Goal: Information Seeking & Learning: Learn about a topic

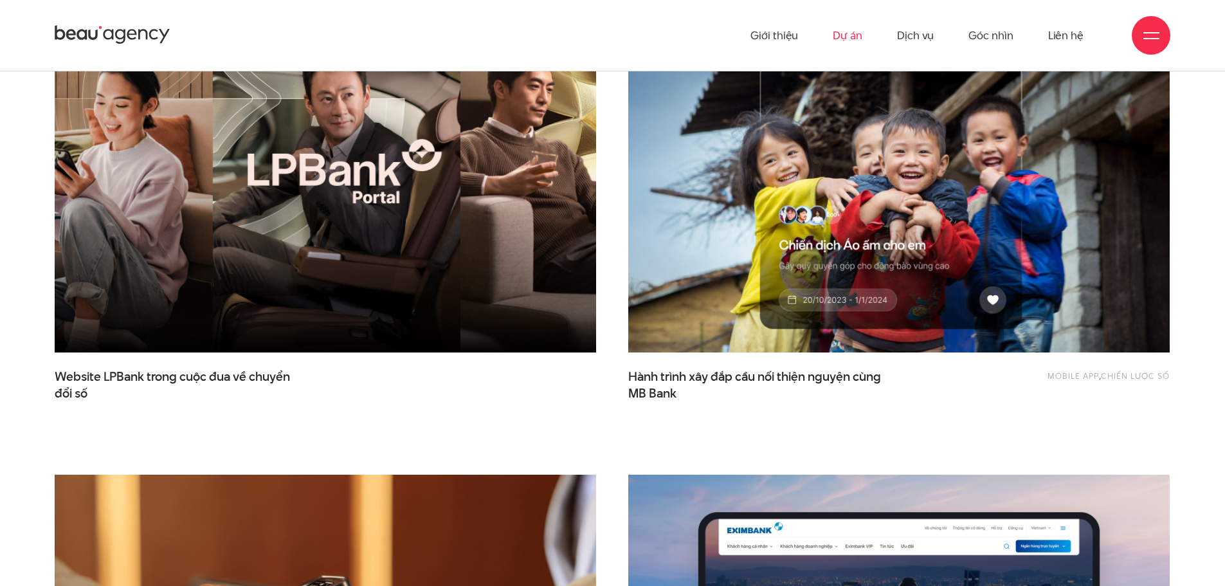
scroll to position [425, 0]
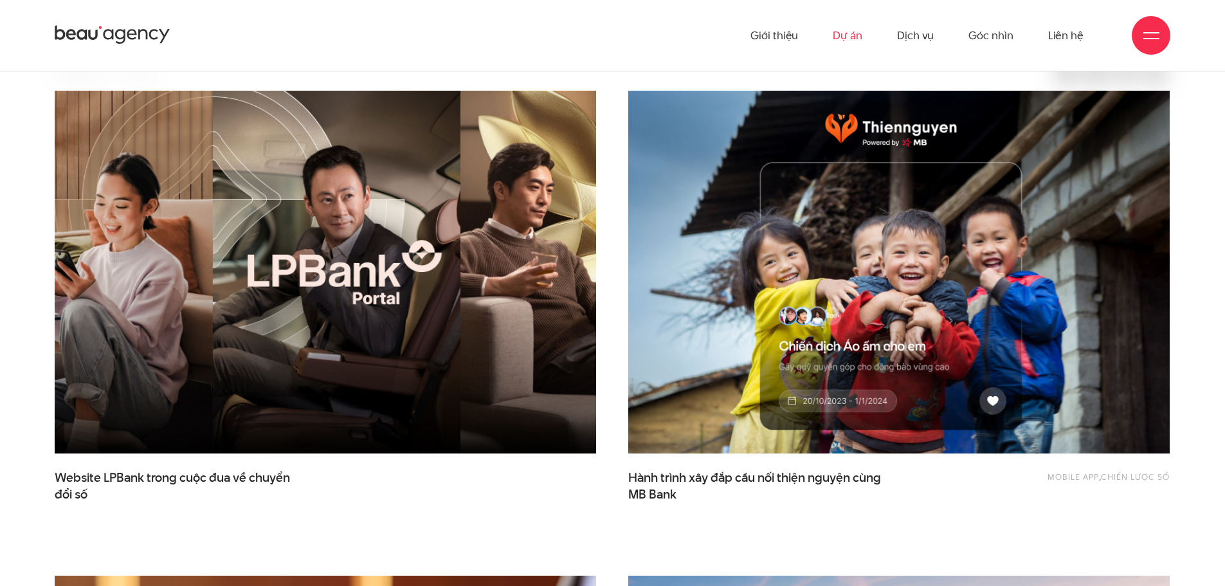
click at [423, 293] on img at bounding box center [326, 272] width 596 height 399
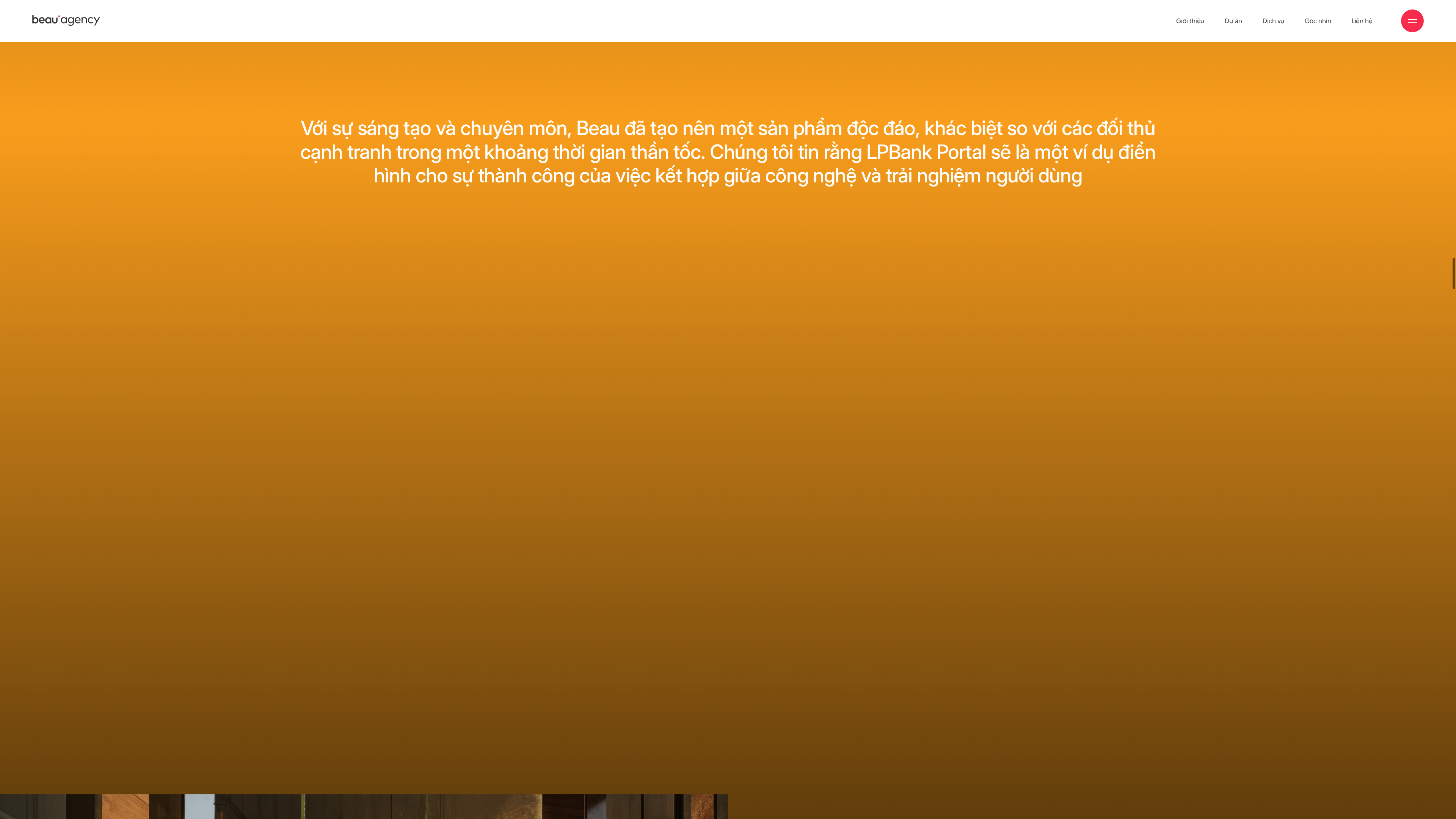
scroll to position [479, 0]
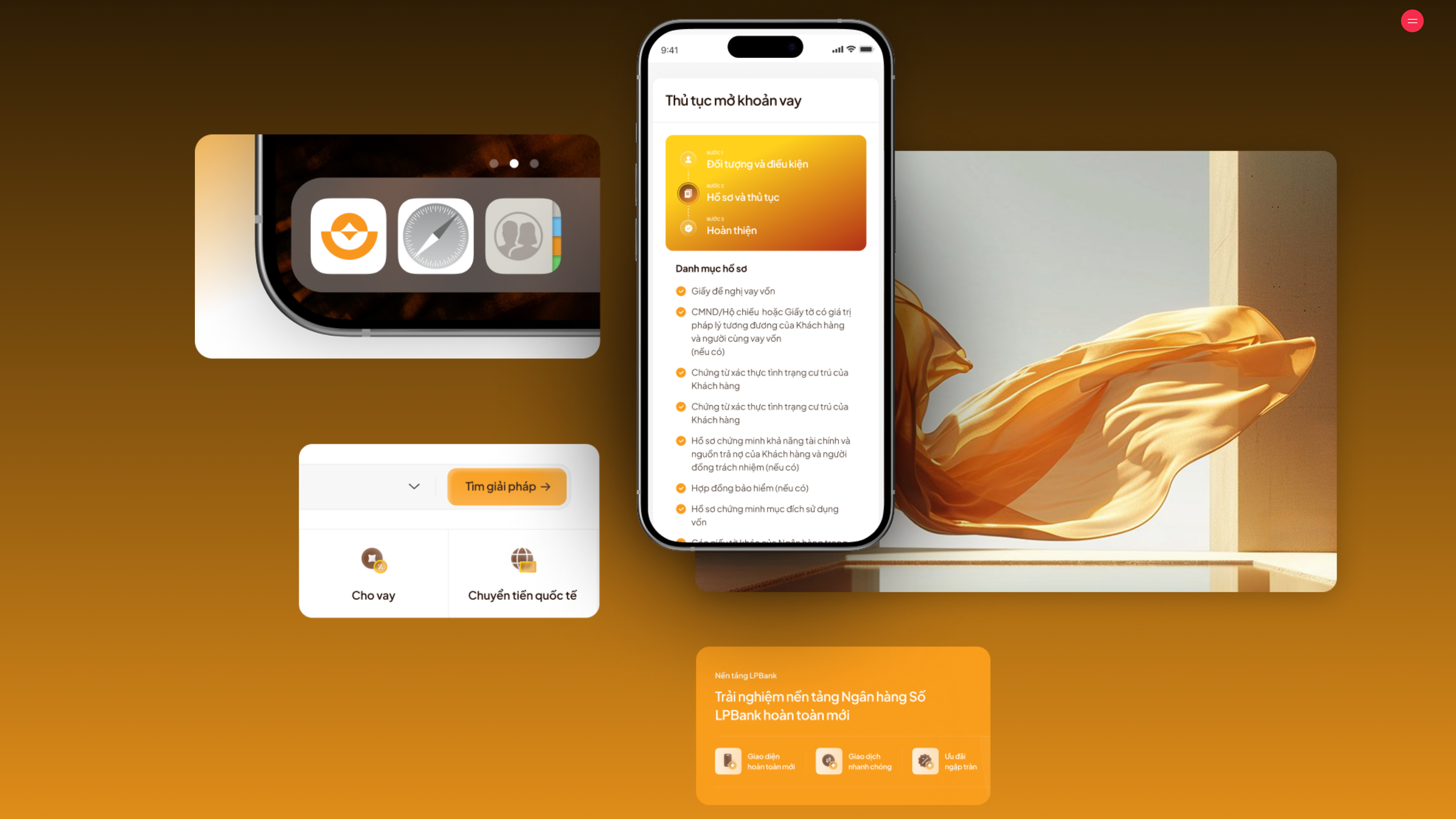
click at [722, 302] on img at bounding box center [782, 434] width 1173 height 905
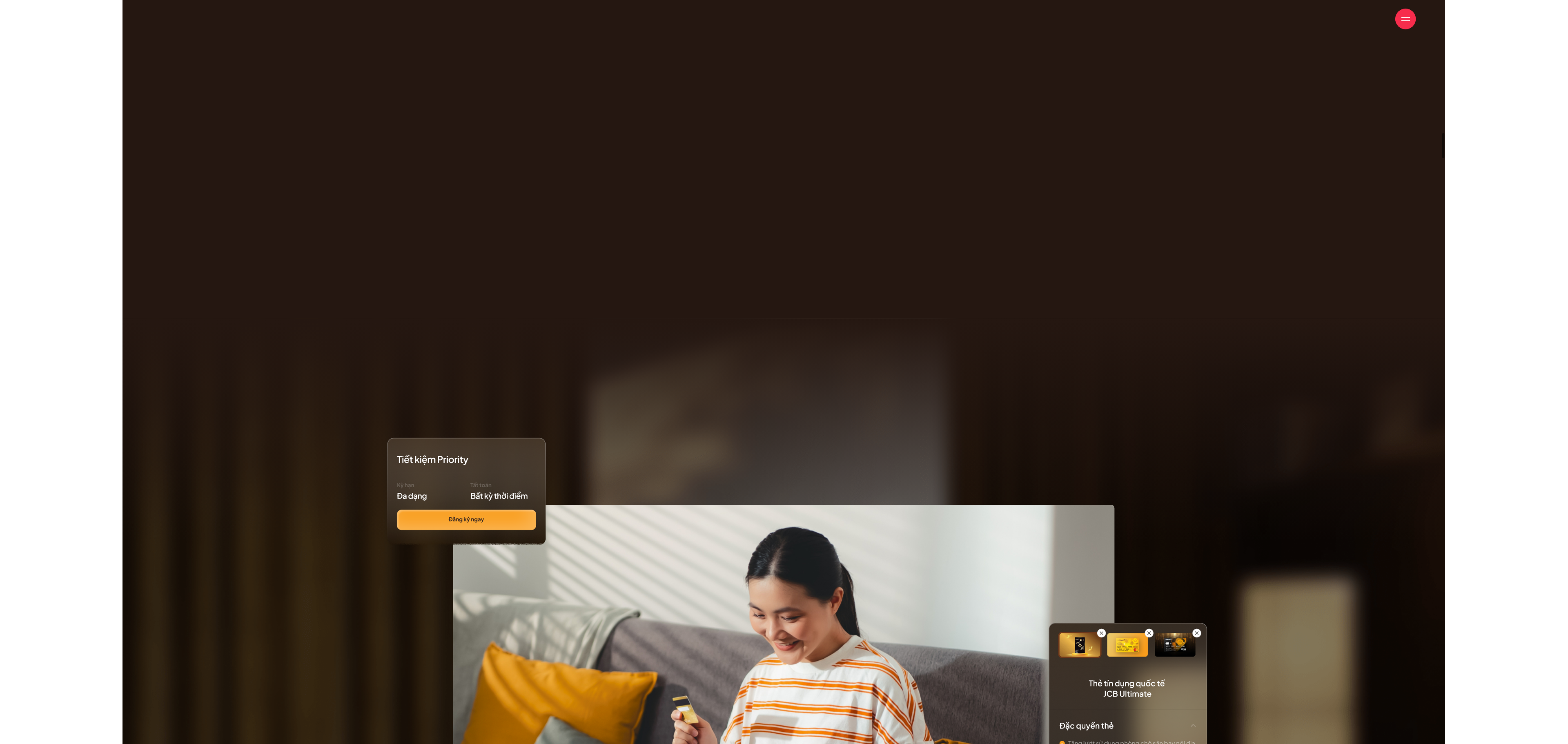
scroll to position [2965, 0]
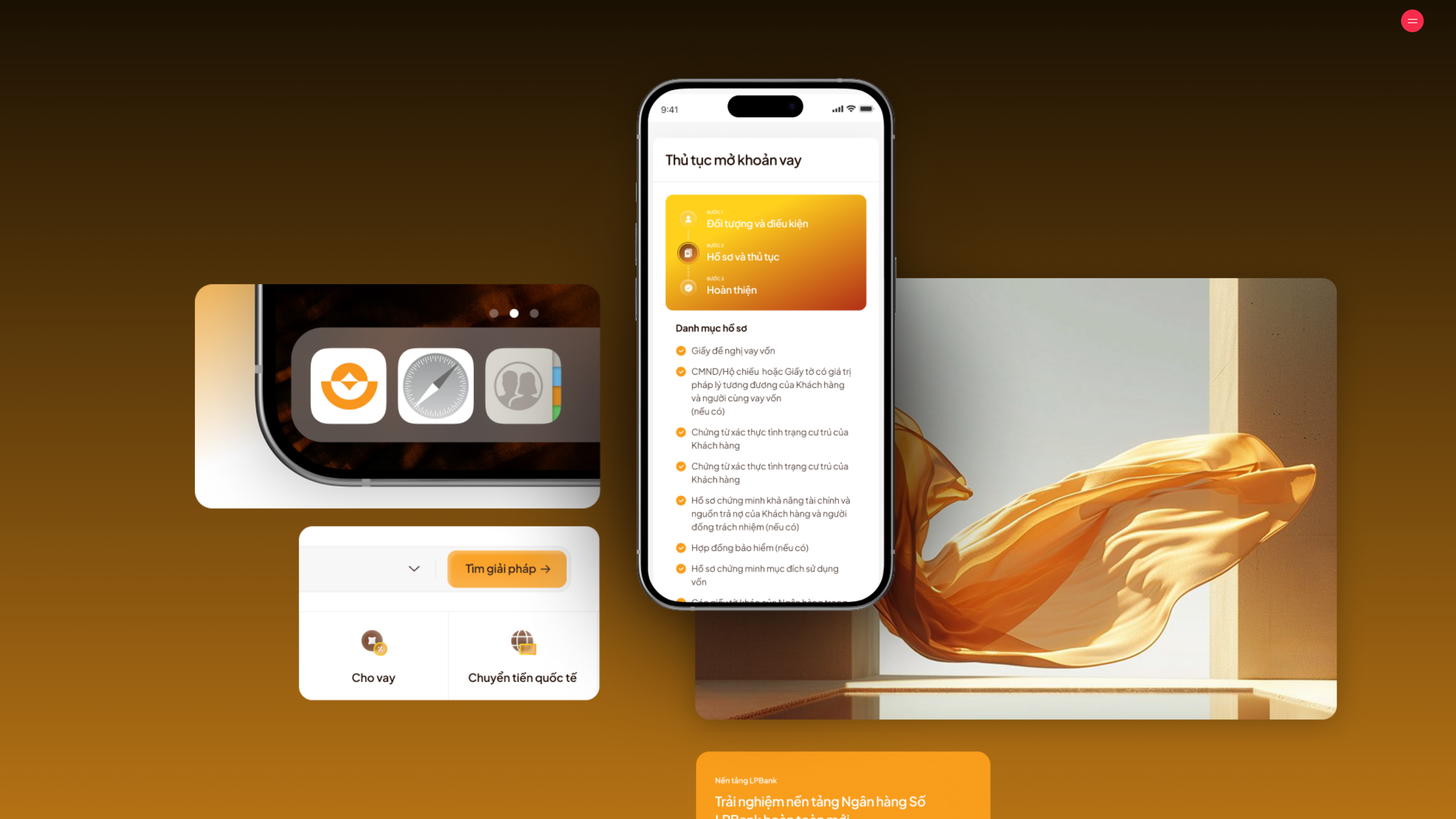
click at [722, 345] on img at bounding box center [782, 494] width 1173 height 905
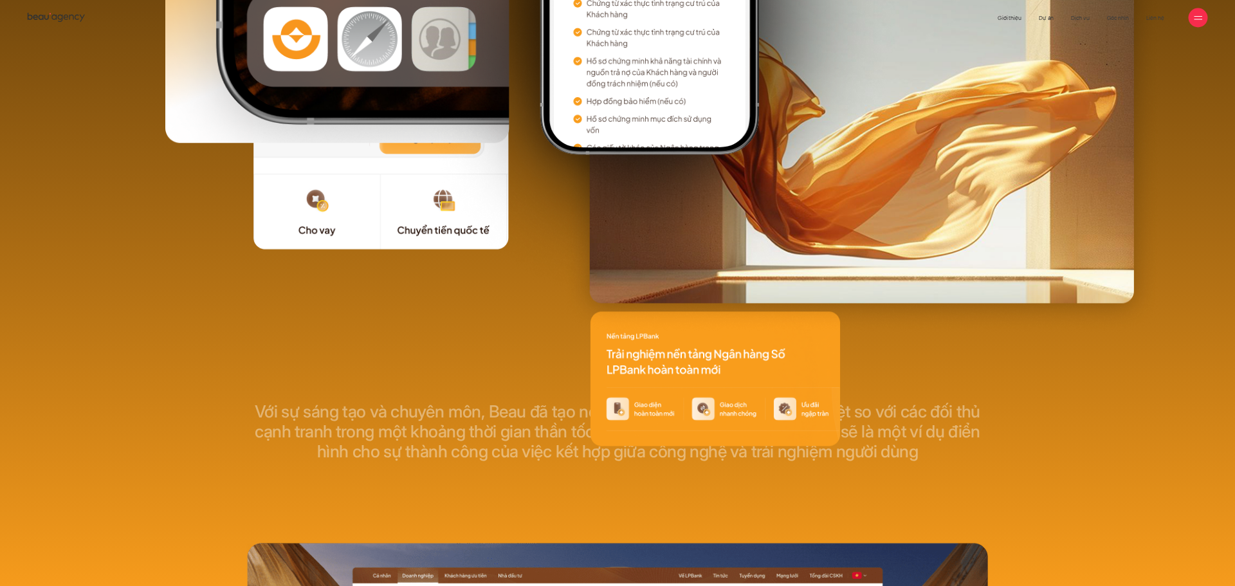
scroll to position [0, 0]
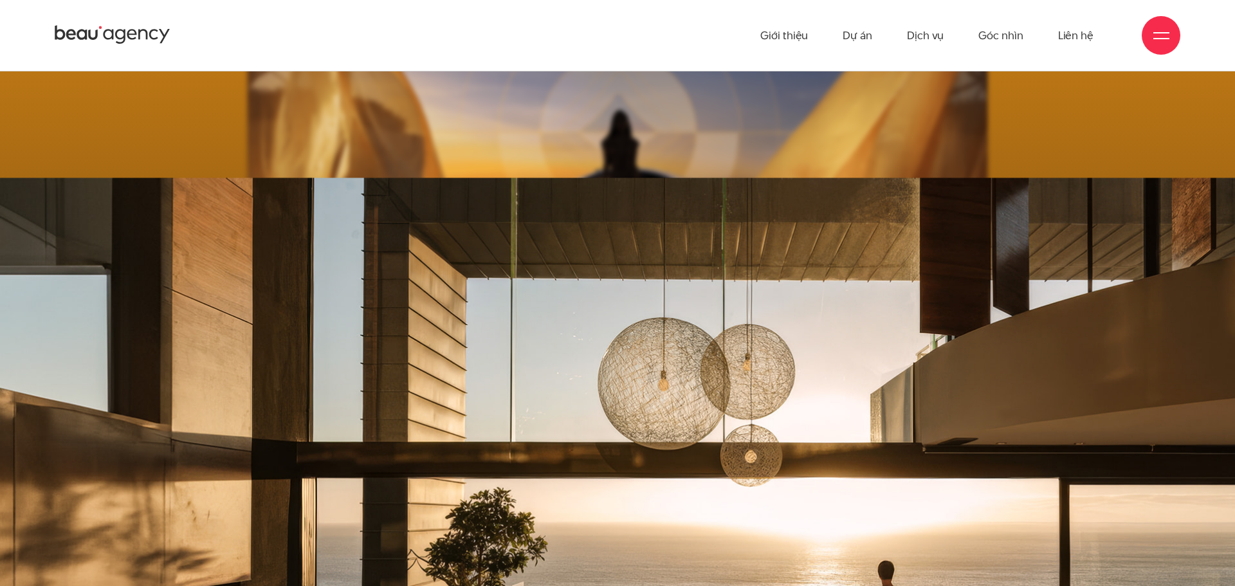
click at [581, 65] on div "Giới thiệu Dự án Dịch vụ Góc nhìn Liên hệ" at bounding box center [618, 35] width 1126 height 71
click at [696, 29] on div "Giới thiệu Dự án Dịch vụ Góc nhìn Liên hệ" at bounding box center [618, 35] width 1126 height 71
